Goal: Transaction & Acquisition: Obtain resource

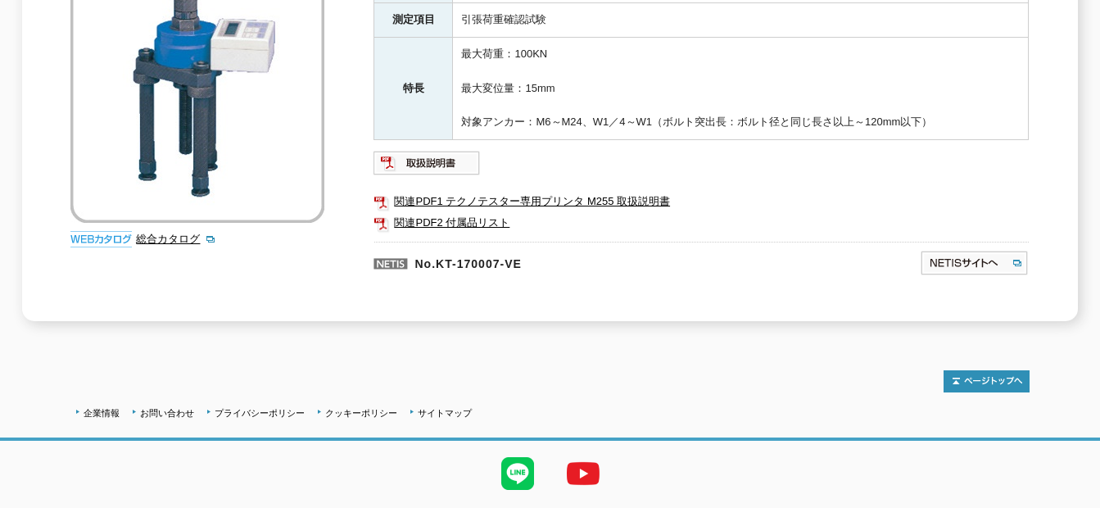
scroll to position [372, 0]
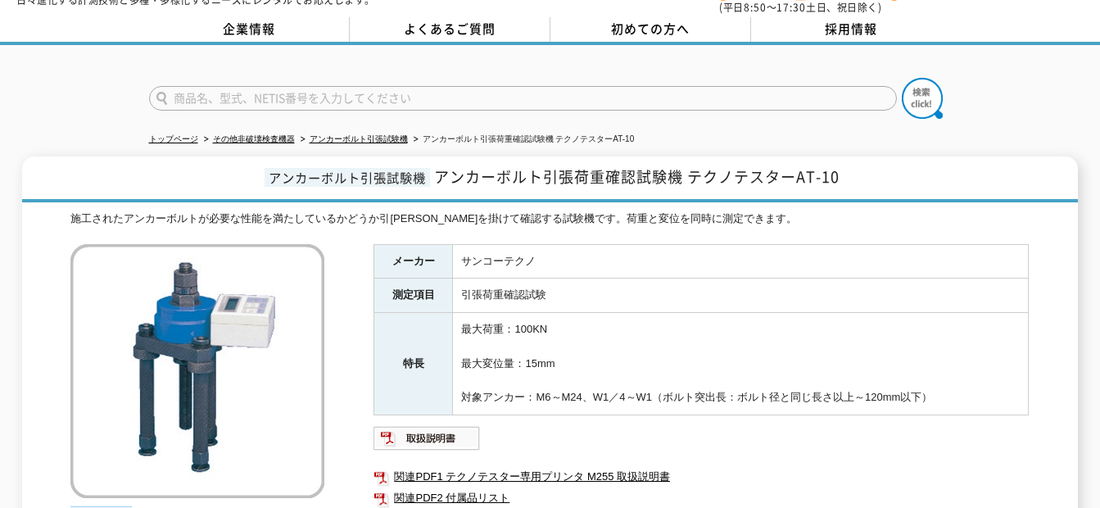
scroll to position [44, 0]
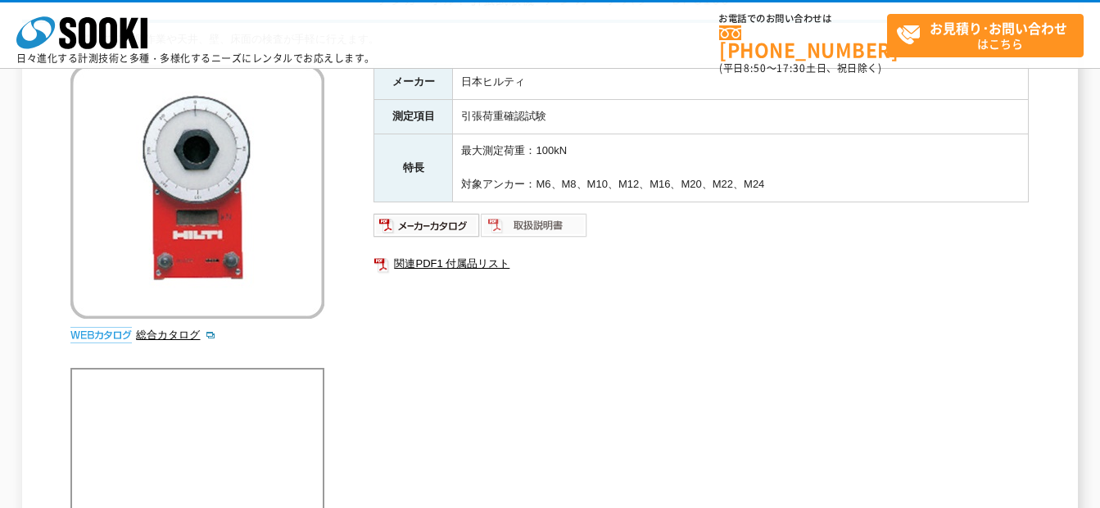
click at [512, 221] on img at bounding box center [534, 225] width 107 height 26
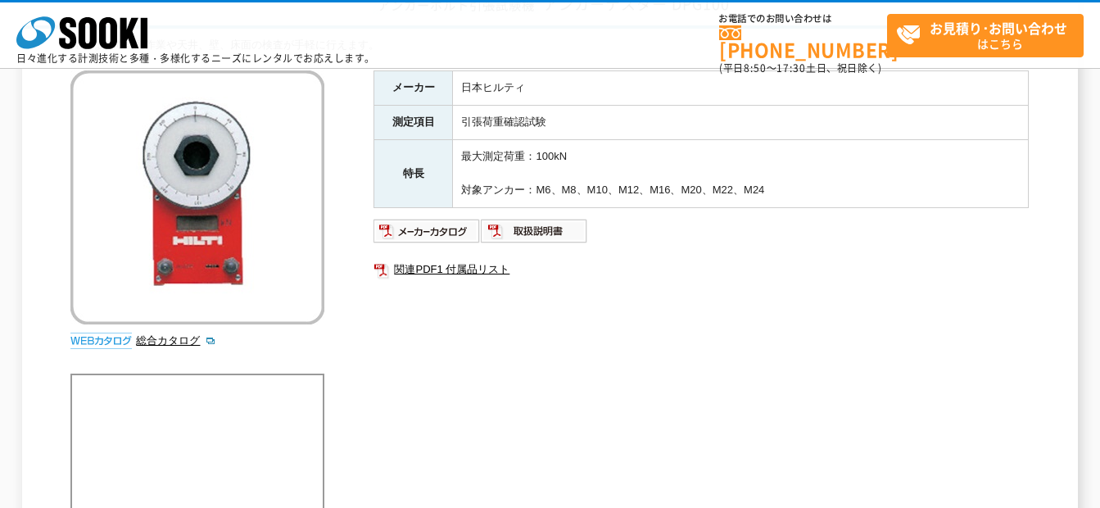
scroll to position [164, 0]
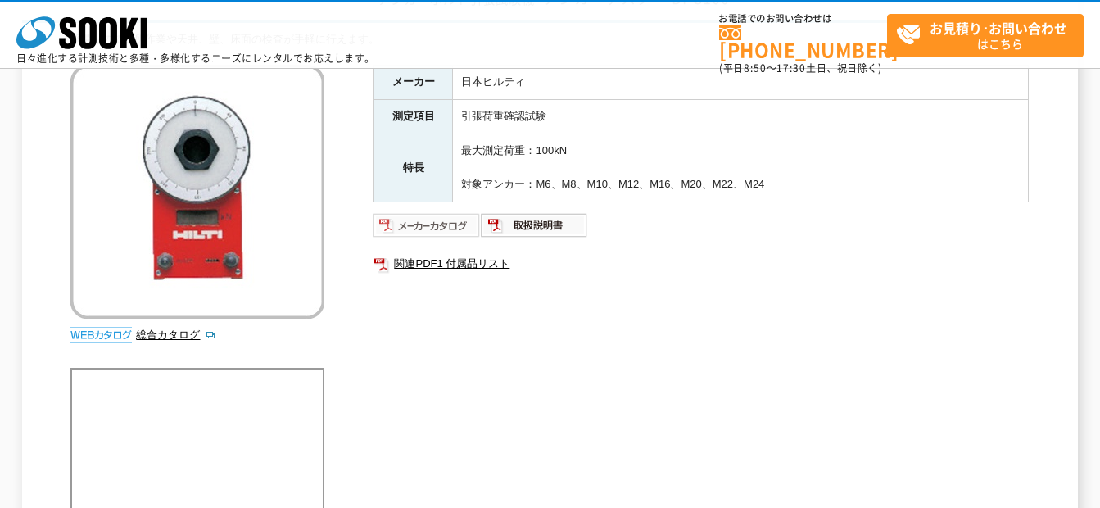
click at [423, 227] on img at bounding box center [426, 225] width 107 height 26
click at [549, 219] on img at bounding box center [534, 225] width 107 height 26
